Goal: Transaction & Acquisition: Download file/media

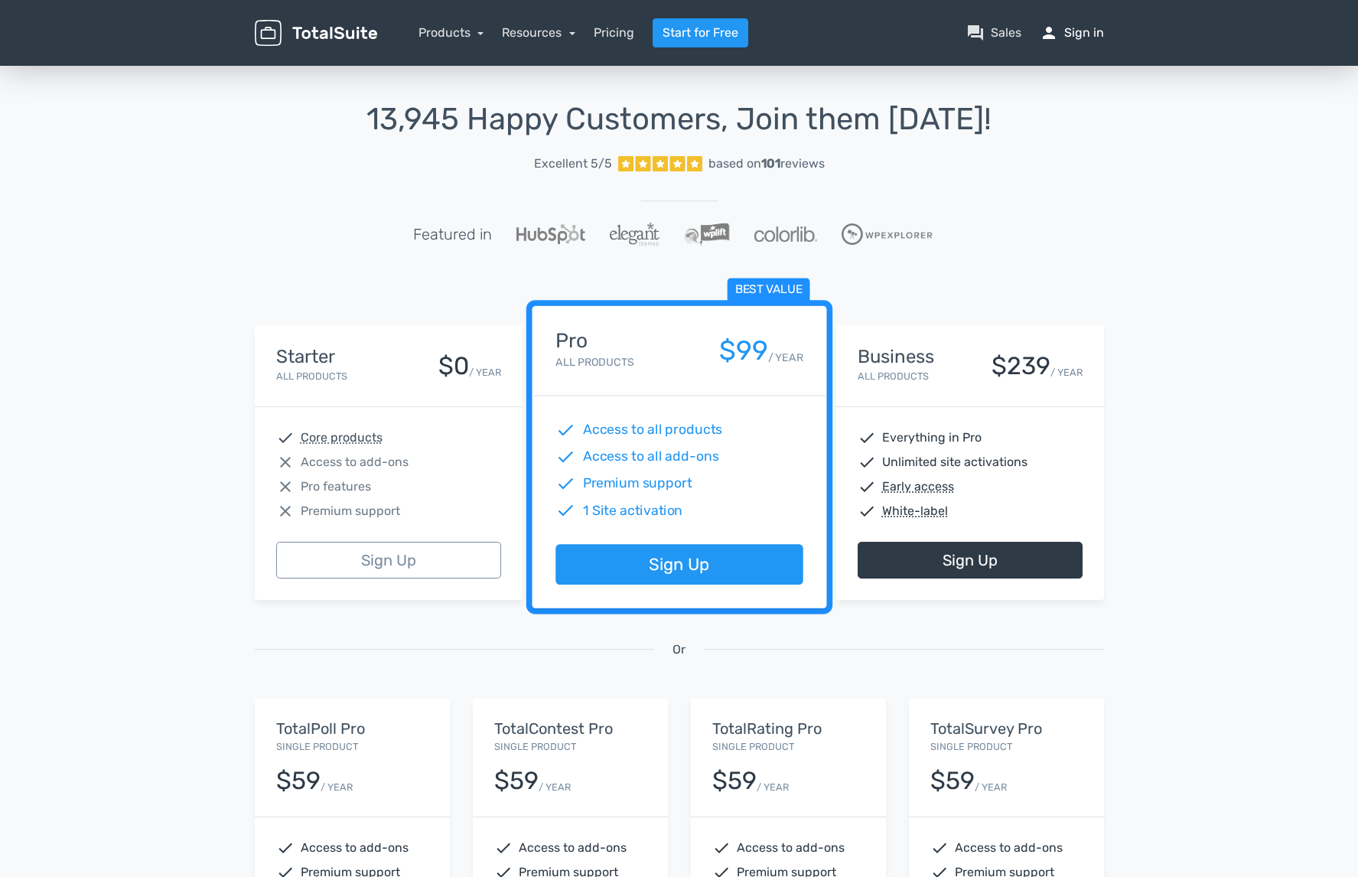
click at [1089, 33] on link "person Sign in" at bounding box center [1072, 33] width 64 height 18
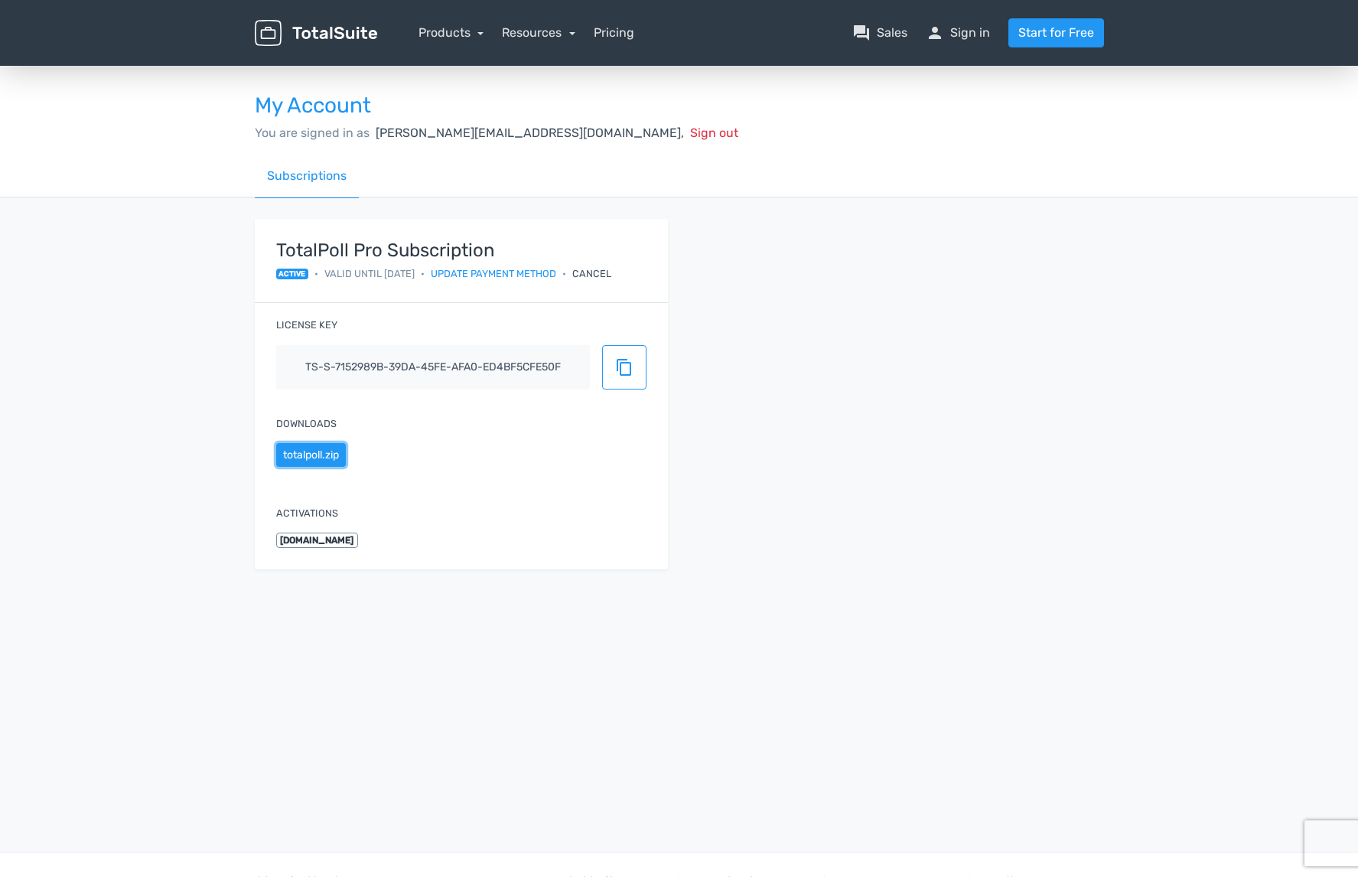
click at [314, 455] on button "totalpoll.zip" at bounding box center [311, 455] width 70 height 24
